Goal: Task Accomplishment & Management: Manage account settings

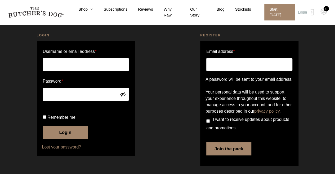
scroll to position [27, 0]
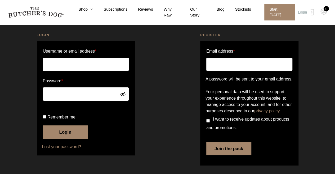
type input "Geoff@richmondfinancial.com.au"
click at [45, 118] on input "Remember me" at bounding box center [44, 116] width 3 height 3
checkbox input "true"
click at [69, 138] on button "Login" at bounding box center [65, 131] width 45 height 13
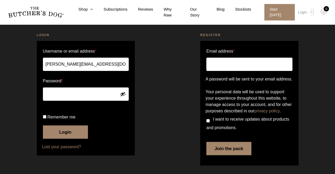
click at [65, 137] on button "Login" at bounding box center [65, 131] width 45 height 13
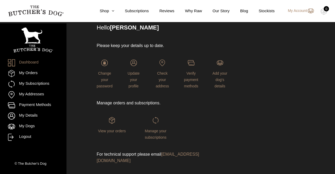
scroll to position [47, 0]
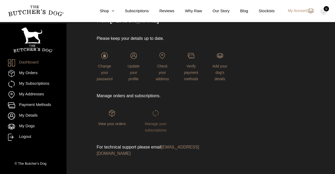
click at [147, 128] on span "Manage your subscriptions" at bounding box center [156, 126] width 22 height 11
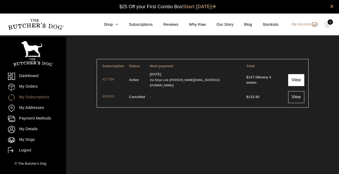
click at [297, 80] on link "View" at bounding box center [296, 80] width 16 height 12
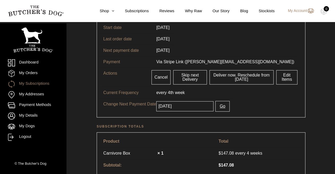
scroll to position [53, 0]
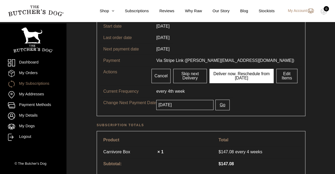
click at [239, 76] on link "Deliver now. Reschedule from today" at bounding box center [242, 76] width 64 height 14
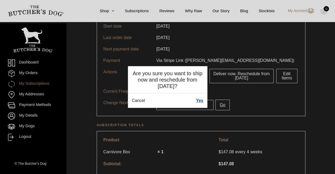
click at [199, 100] on link "Yes" at bounding box center [199, 100] width 7 height 6
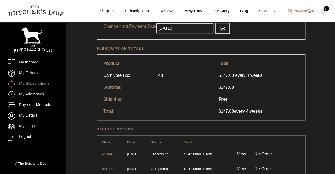
scroll to position [159, 0]
